Goal: Transaction & Acquisition: Purchase product/service

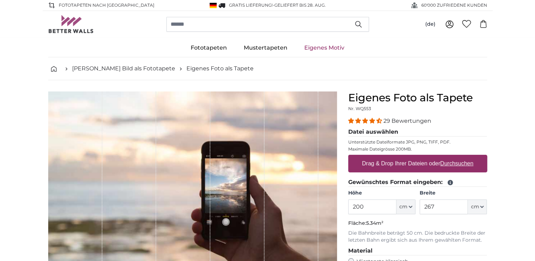
click at [452, 164] on u "Durchsuchen" at bounding box center [456, 163] width 33 height 6
click at [452, 157] on input "Drag & Drop Ihrer Dateien oder Durchsuchen" at bounding box center [417, 156] width 139 height 2
type input "**********"
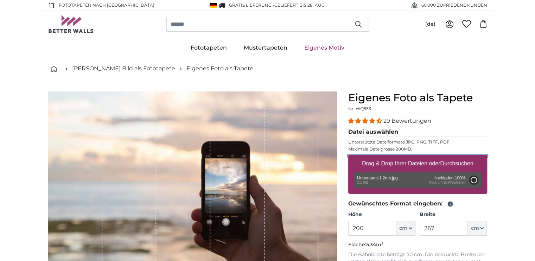
type input "79"
type input "109"
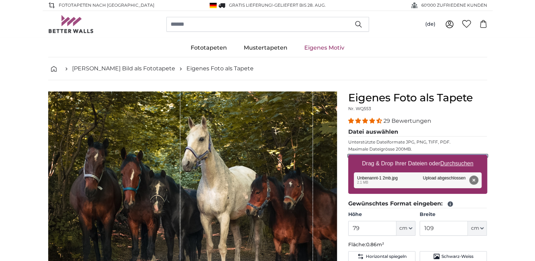
scroll to position [37, 0]
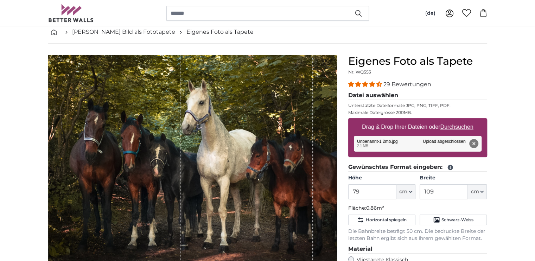
click at [473, 144] on button "Entfernen" at bounding box center [473, 143] width 9 height 9
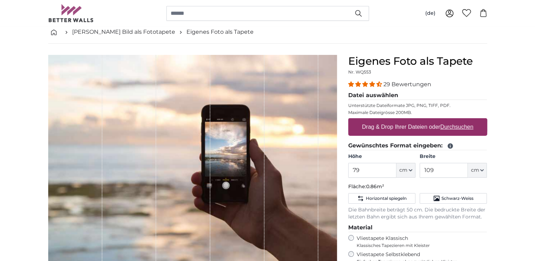
click at [449, 128] on u "Durchsuchen" at bounding box center [456, 127] width 33 height 6
click at [449, 120] on input "Drag & Drop Ihrer Dateien oder Durchsuchen" at bounding box center [417, 119] width 139 height 2
type input "**********"
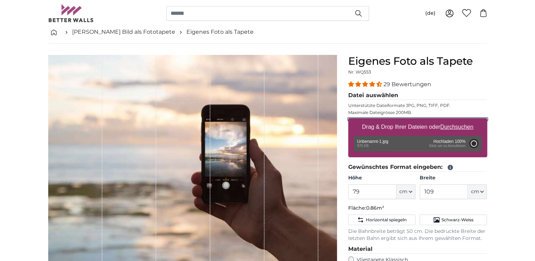
type input "107"
type input "147.7"
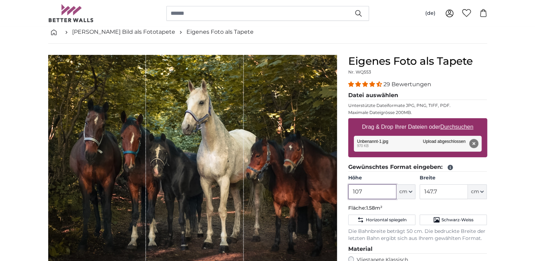
click at [350, 193] on input "107" at bounding box center [372, 191] width 48 height 15
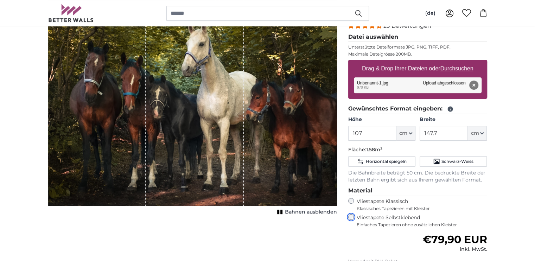
scroll to position [94, 0]
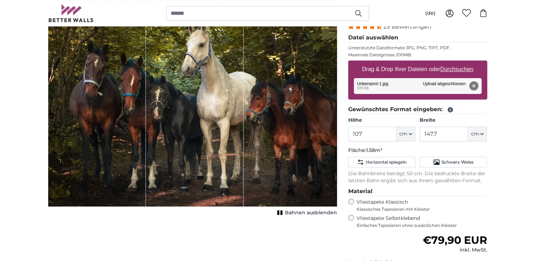
click at [280, 210] on icon "1 of 1" at bounding box center [280, 212] width 7 height 5
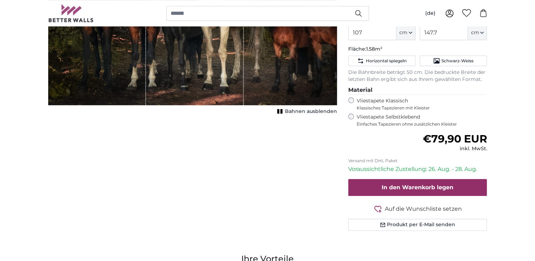
scroll to position [196, 0]
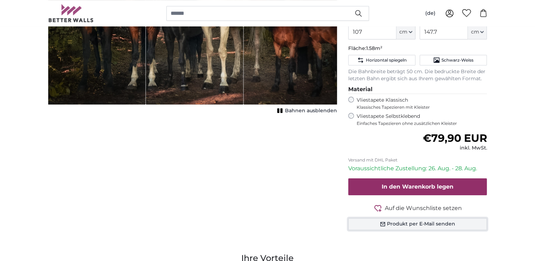
click at [403, 224] on button "Produkt per E-Mail senden" at bounding box center [417, 224] width 139 height 12
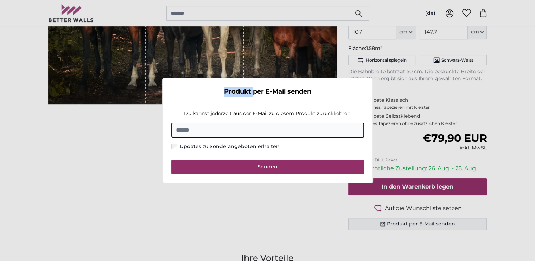
click at [373, 183] on dialog "Produkt per E-Mail senden Du kannst jederzeit aus der E-Mail zu diesem Produkt …" at bounding box center [267, 131] width 211 height 106
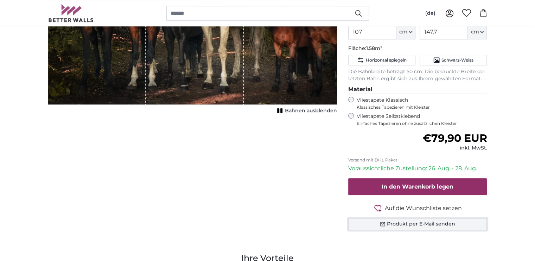
click at [403, 224] on button "Produkt per E-Mail senden" at bounding box center [417, 224] width 139 height 12
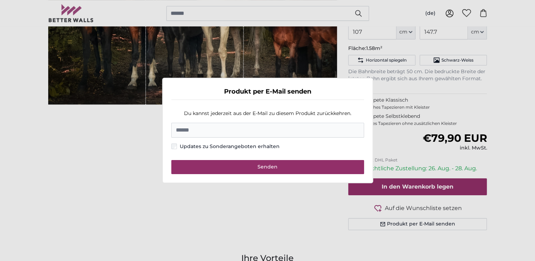
click at [286, 183] on dialog "Produkt per E-Mail senden Du kannst jederzeit aus der E-Mail zu diesem Produkt …" at bounding box center [267, 131] width 211 height 106
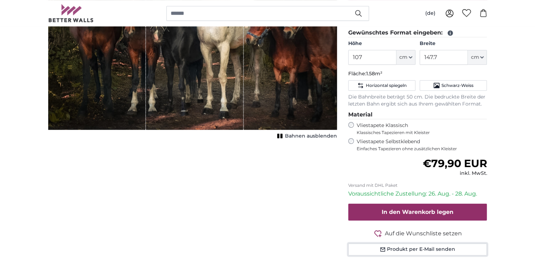
scroll to position [171, 0]
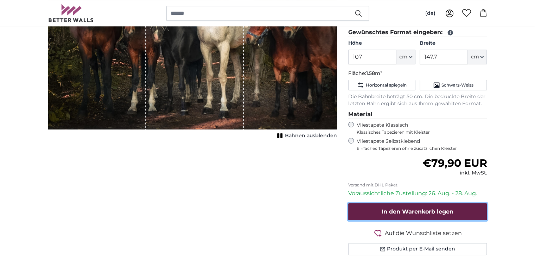
click at [373, 207] on button "In den Warenkorb legen" at bounding box center [417, 211] width 139 height 17
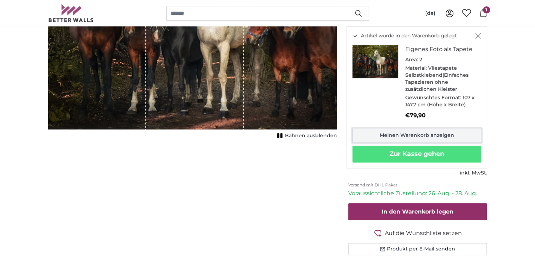
click at [433, 135] on link "Meinen Warenkorb anzeigen" at bounding box center [417, 135] width 129 height 15
